Goal: Task Accomplishment & Management: Manage account settings

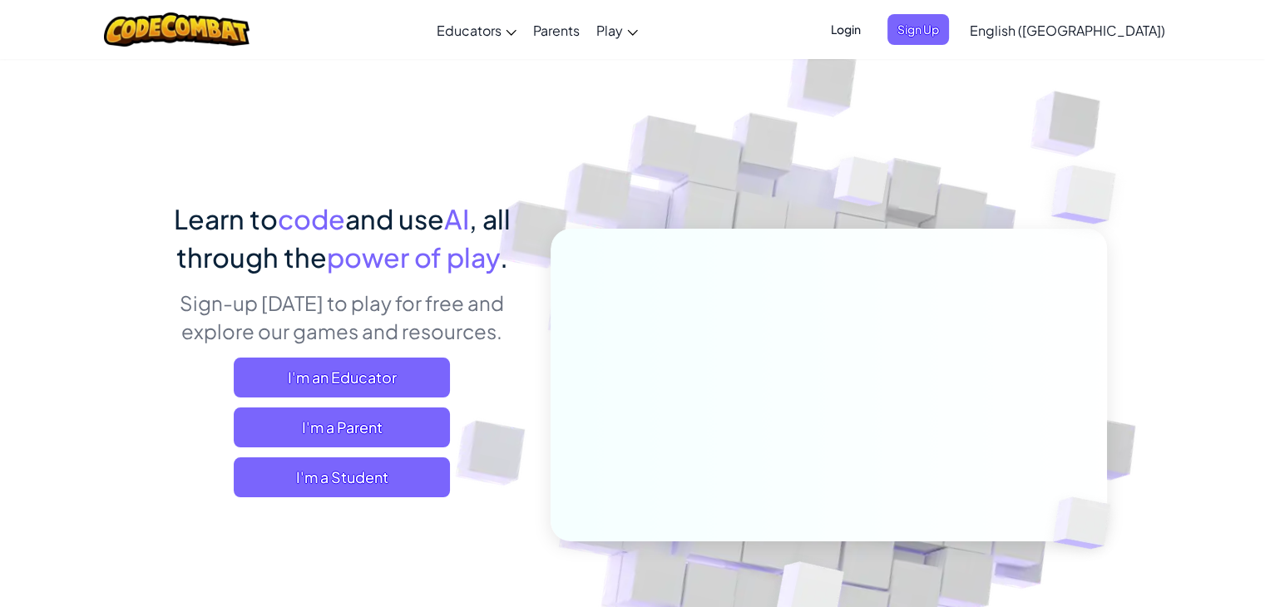
click at [871, 24] on span "Login" at bounding box center [846, 29] width 50 height 31
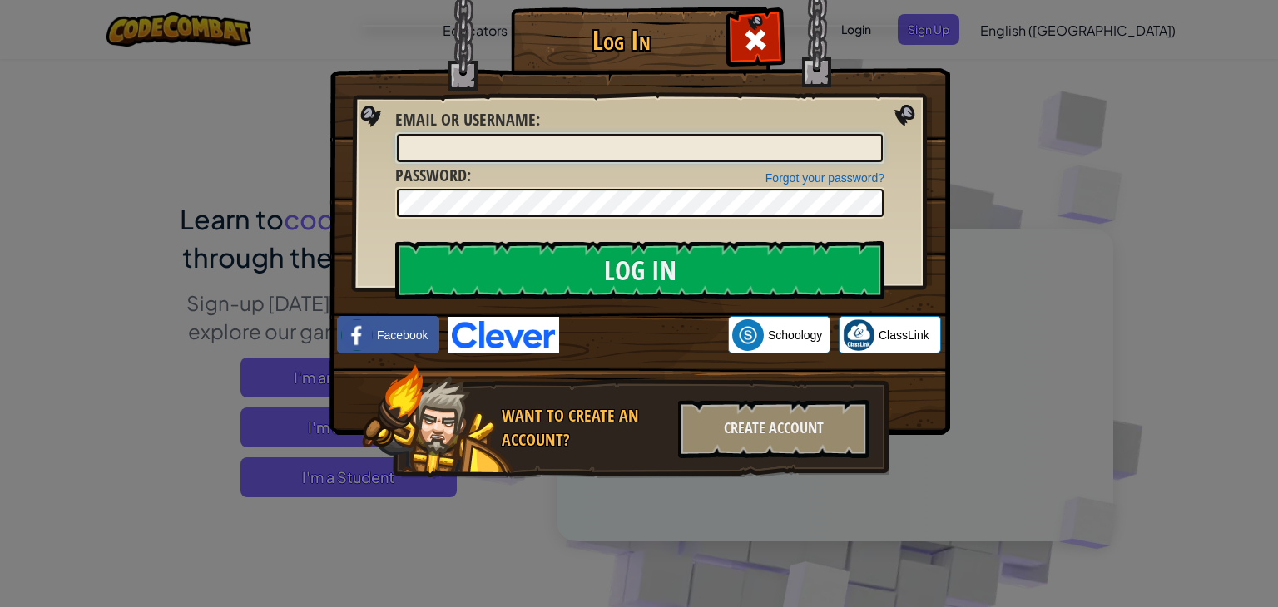
click at [616, 137] on input "Email or Username :" at bounding box center [640, 148] width 486 height 28
click at [562, 146] on input "Email or Username :" at bounding box center [640, 148] width 486 height 28
click at [411, 143] on input "jjsitu67" at bounding box center [640, 148] width 486 height 28
type input "jsitu67"
click at [395, 241] on input "Log In" at bounding box center [639, 270] width 489 height 58
